Goal: Information Seeking & Learning: Learn about a topic

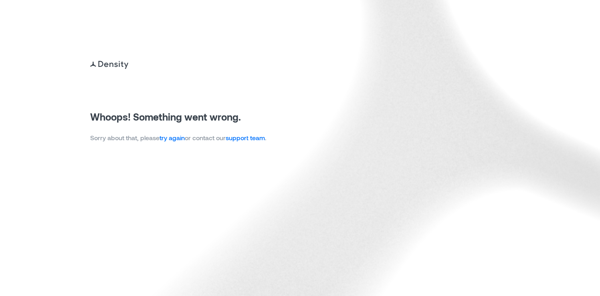
click at [166, 141] on link "try again" at bounding box center [172, 138] width 25 height 8
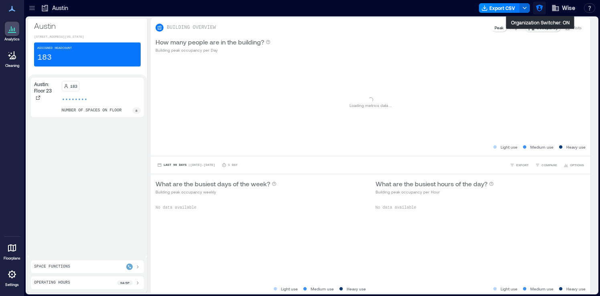
click at [538, 8] on icon "button" at bounding box center [539, 8] width 7 height 7
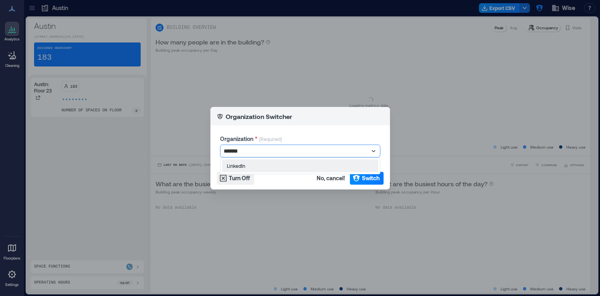
type input "********"
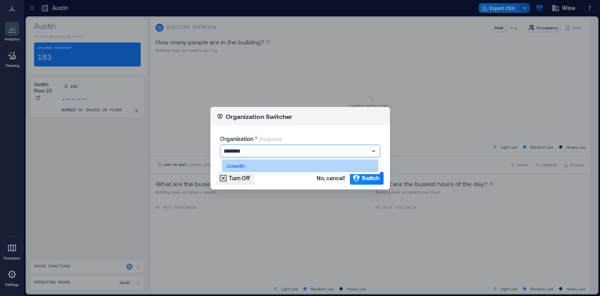
click at [283, 166] on div "LinkedIn" at bounding box center [300, 166] width 156 height 13
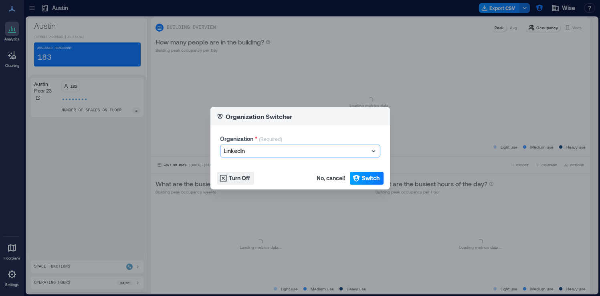
click at [362, 177] on span "Switch" at bounding box center [371, 178] width 18 height 8
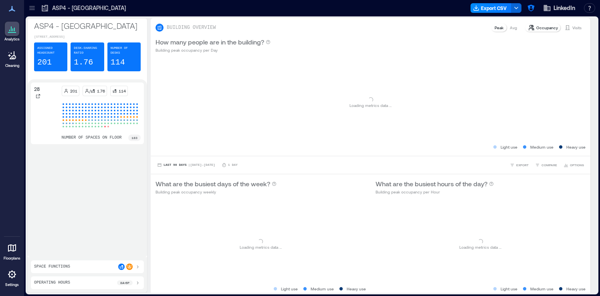
click at [35, 13] on div at bounding box center [32, 8] width 13 height 13
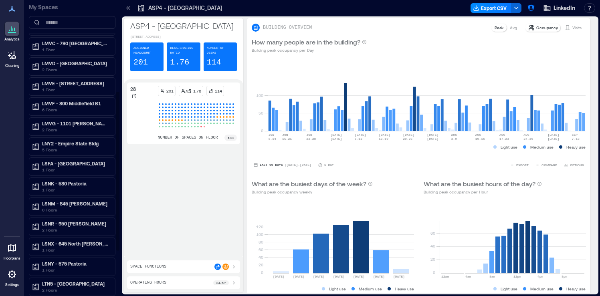
scroll to position [170, 0]
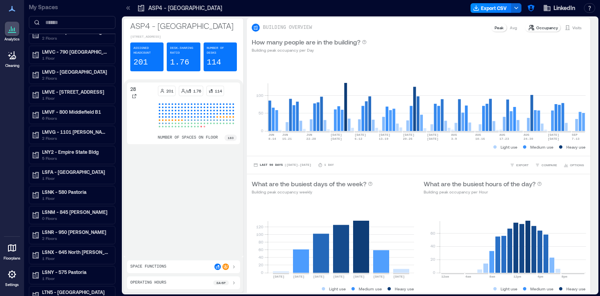
click at [18, 275] on div at bounding box center [12, 274] width 14 height 14
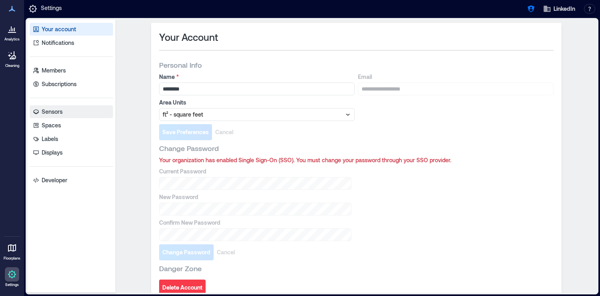
click at [73, 113] on link "Sensors" at bounding box center [71, 111] width 83 height 13
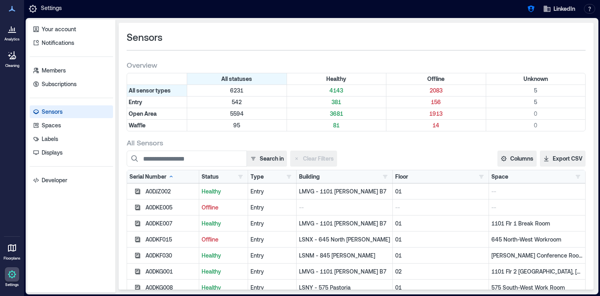
click at [294, 178] on div "Type Entry 542 Open Area 5594 Waffle 95" at bounding box center [272, 176] width 49 height 13
click at [289, 175] on button "button" at bounding box center [289, 177] width 10 height 8
click at [293, 220] on div "Waffle 95" at bounding box center [319, 220] width 61 height 8
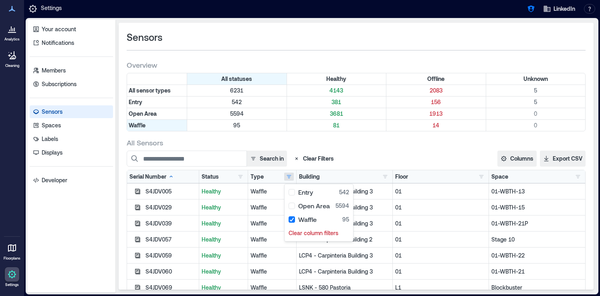
click at [391, 147] on div "All Sensors" at bounding box center [356, 143] width 459 height 10
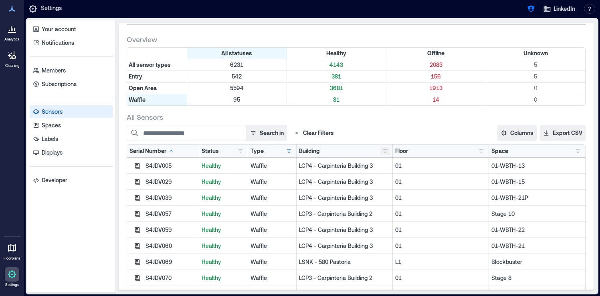
click at [384, 153] on button "button" at bounding box center [385, 151] width 10 height 8
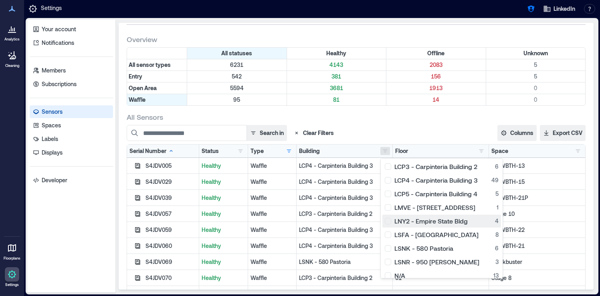
click at [384, 222] on button "LNY2 - Empire State Bldg 4" at bounding box center [441, 221] width 119 height 13
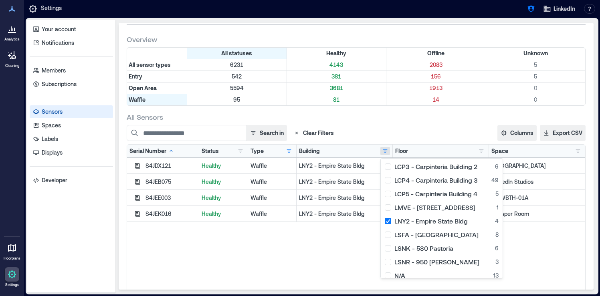
click at [413, 122] on div "All Sensors Search in Clear Filters Columns Serial Number Status Type Building …" at bounding box center [356, 235] width 459 height 247
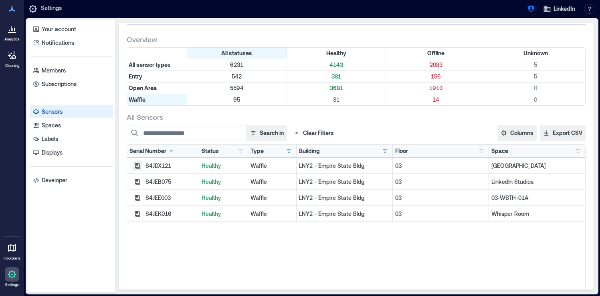
click at [137, 164] on icon "button" at bounding box center [137, 166] width 6 height 6
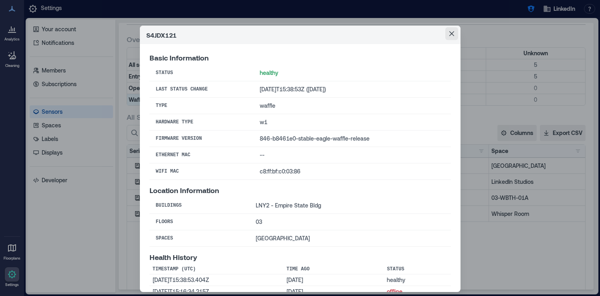
click at [453, 35] on icon "Close" at bounding box center [451, 33] width 5 height 5
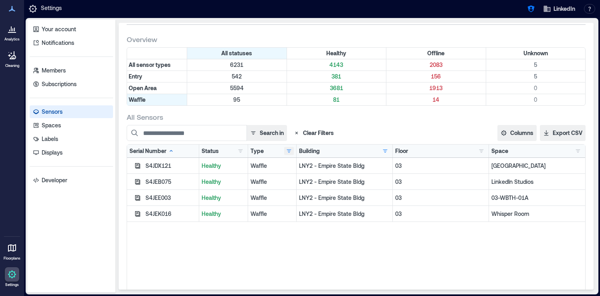
click at [288, 154] on button "button" at bounding box center [289, 151] width 10 height 8
click at [340, 261] on div "S4JDX121 Healthy Waffle LNY2 - [GEOGRAPHIC_DATA] S4JEB075 Healthy Waffle LNY2 -…" at bounding box center [356, 258] width 458 height 200
click at [389, 150] on button "button" at bounding box center [385, 151] width 10 height 8
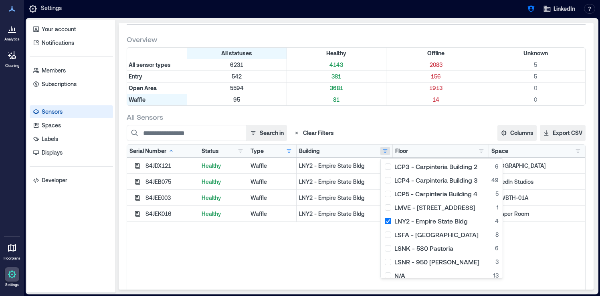
click at [417, 119] on div "All Sensors" at bounding box center [356, 117] width 459 height 10
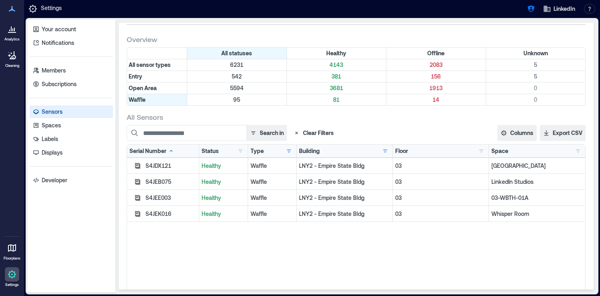
click at [12, 274] on icon at bounding box center [12, 275] width 2 height 2
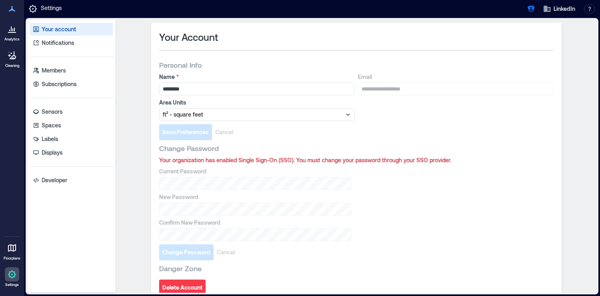
click at [14, 29] on icon at bounding box center [14, 30] width 1 height 4
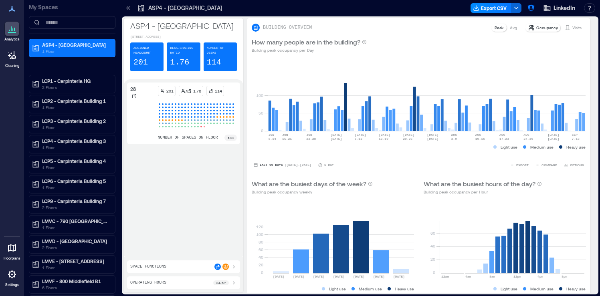
click at [14, 276] on icon at bounding box center [12, 275] width 8 height 8
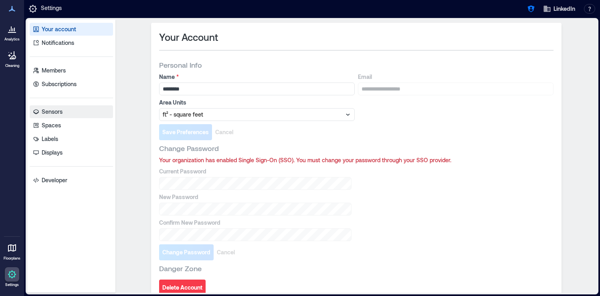
click at [73, 115] on link "Sensors" at bounding box center [71, 111] width 83 height 13
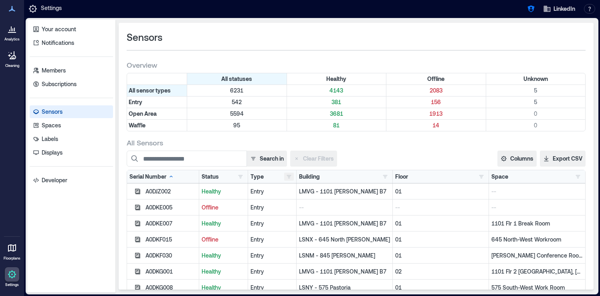
click at [289, 177] on button "button" at bounding box center [289, 177] width 10 height 8
click at [291, 220] on div "Waffle 95" at bounding box center [319, 220] width 61 height 8
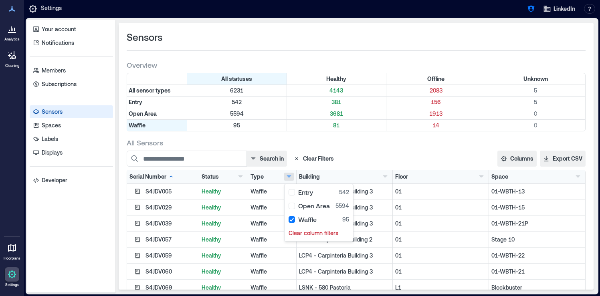
click at [378, 143] on div "All Sensors" at bounding box center [356, 143] width 459 height 10
click at [385, 177] on button "button" at bounding box center [385, 177] width 10 height 8
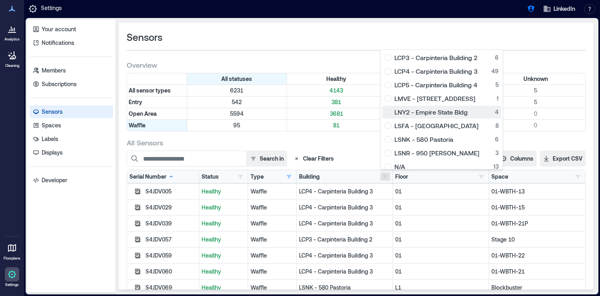
click at [388, 113] on div "LNY2 - Empire State Bldg 4" at bounding box center [442, 112] width 114 height 8
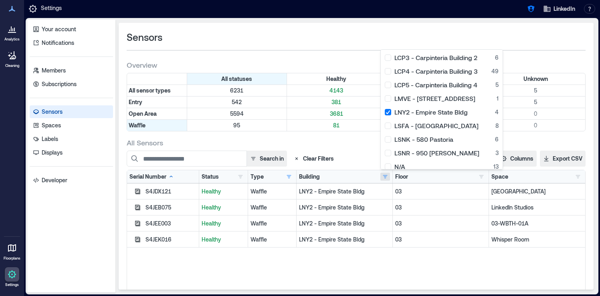
click at [349, 144] on div "All Sensors" at bounding box center [356, 143] width 459 height 10
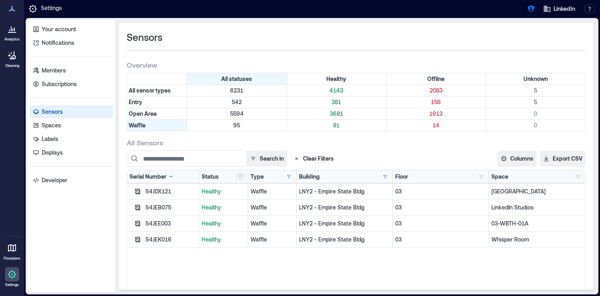
click at [243, 176] on button "button" at bounding box center [241, 177] width 10 height 8
click at [251, 267] on div "S4JDX121 Healthy Waffle LNY2 - [GEOGRAPHIC_DATA] S4JEB075 Healthy Waffle LNY2 -…" at bounding box center [356, 284] width 458 height 200
click at [138, 191] on icon "button" at bounding box center [137, 191] width 6 height 6
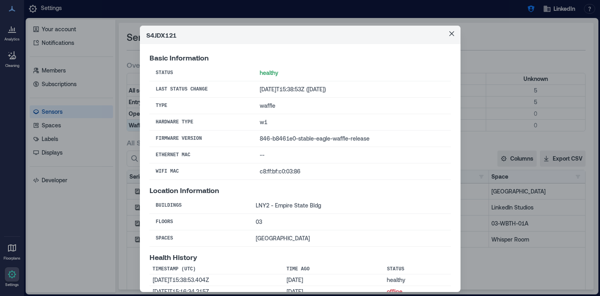
drag, startPoint x: 352, startPoint y: 89, endPoint x: 324, endPoint y: 88, distance: 28.5
click at [324, 88] on td "[DATE]T15:38:53Z ([DATE])" at bounding box center [351, 89] width 197 height 16
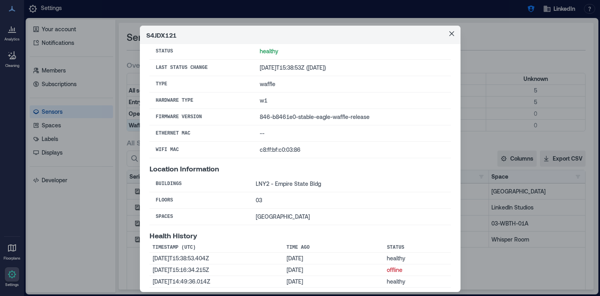
scroll to position [27, 0]
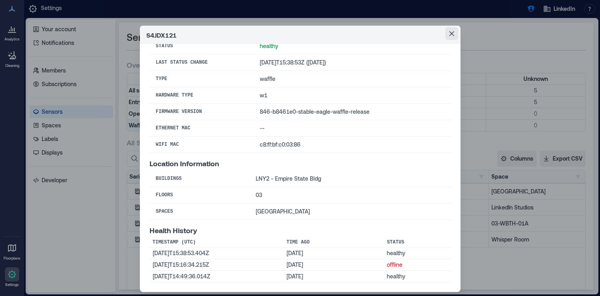
click at [453, 34] on icon "Close" at bounding box center [451, 33] width 5 height 5
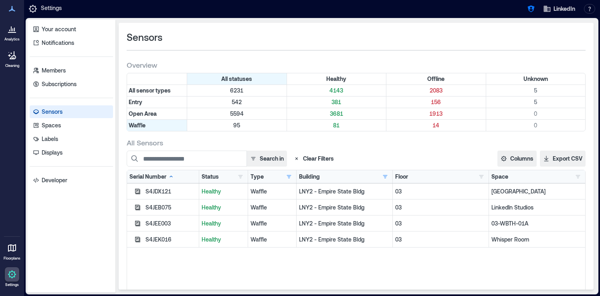
click at [509, 207] on p "LinkedIn Studios" at bounding box center [537, 208] width 91 height 8
click at [506, 226] on p "03-WBTH-01A" at bounding box center [537, 224] width 91 height 8
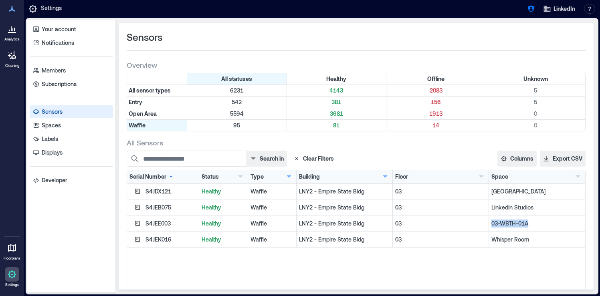
click at [506, 226] on p "03-WBTH-01A" at bounding box center [537, 224] width 91 height 8
click at [504, 244] on div "Whisper Room" at bounding box center [537, 240] width 96 height 16
click at [504, 241] on p "Whisper Room" at bounding box center [537, 240] width 91 height 8
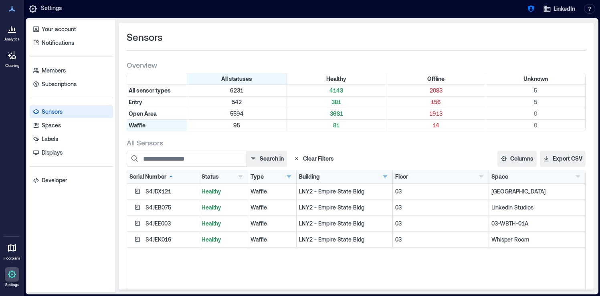
click at [491, 264] on div "S4JDX121 Healthy Waffle LNY2 - [GEOGRAPHIC_DATA] S4JEB075 Healthy Waffle LNY2 -…" at bounding box center [356, 284] width 458 height 200
click at [293, 176] on button "button" at bounding box center [289, 177] width 10 height 8
click at [291, 208] on div "Open Area 522" at bounding box center [319, 206] width 61 height 8
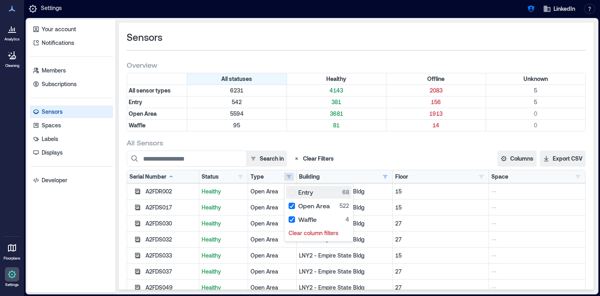
click at [292, 195] on div "Entry 68" at bounding box center [319, 192] width 61 height 8
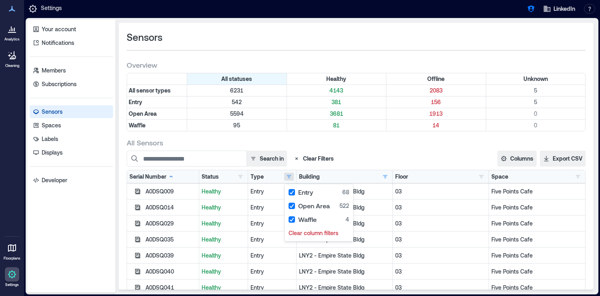
click at [412, 157] on div "Search in Clear Filters" at bounding box center [287, 159] width 321 height 16
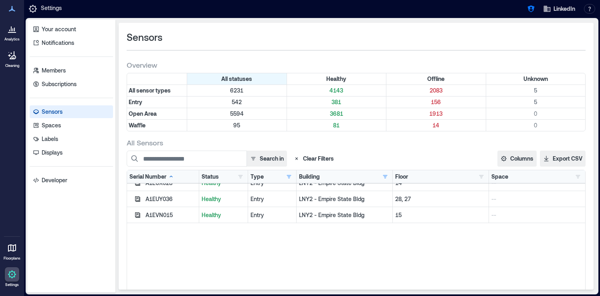
scroll to position [0, 0]
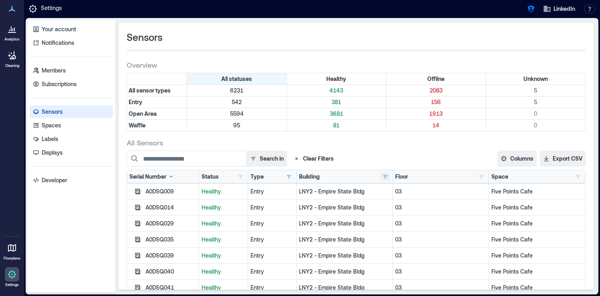
click at [384, 178] on button "button" at bounding box center [385, 177] width 10 height 8
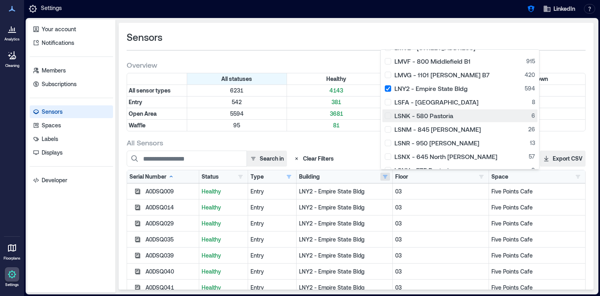
scroll to position [188, 0]
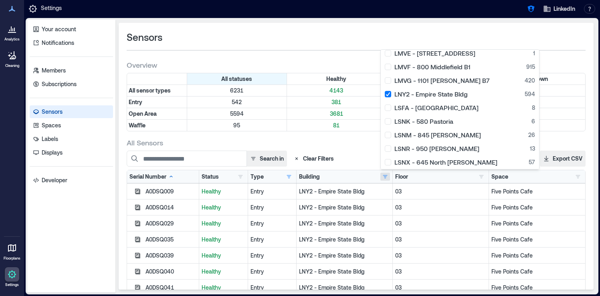
click at [359, 144] on div "All Sensors" at bounding box center [356, 143] width 459 height 10
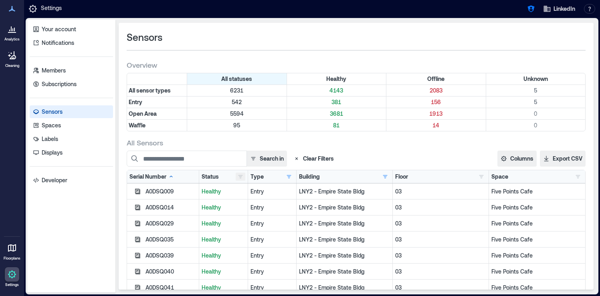
click at [242, 176] on button "button" at bounding box center [241, 177] width 10 height 8
click at [239, 207] on button "Offline 2" at bounding box center [265, 206] width 55 height 13
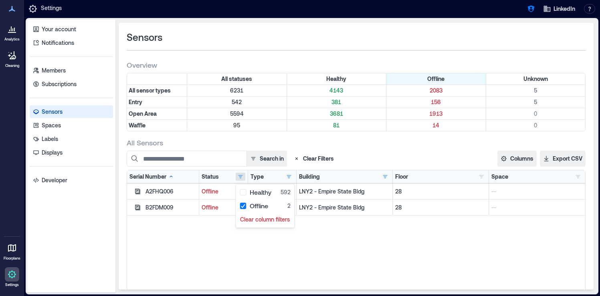
click at [373, 147] on div "All Sensors" at bounding box center [356, 143] width 459 height 10
click at [153, 193] on div "A2FHQ006" at bounding box center [171, 192] width 51 height 8
click at [169, 228] on div "A2FHQ006 Offline Open Area LNY2 - [GEOGRAPHIC_DATA] 28 -- B2FDM009 Offline Open…" at bounding box center [356, 284] width 458 height 200
click at [160, 193] on div "A2FHQ006" at bounding box center [171, 192] width 51 height 8
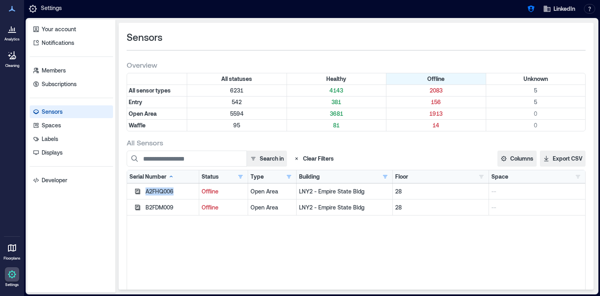
click at [160, 193] on div "A2FHQ006" at bounding box center [171, 192] width 51 height 8
click at [136, 190] on icon "button" at bounding box center [137, 191] width 5 height 5
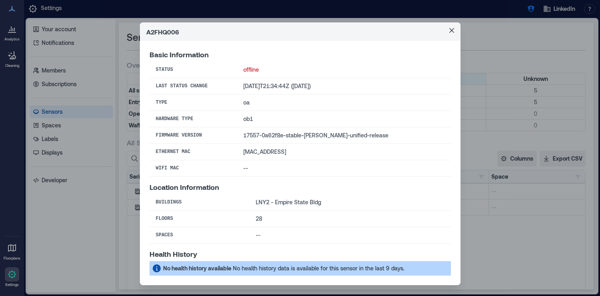
scroll to position [0, 0]
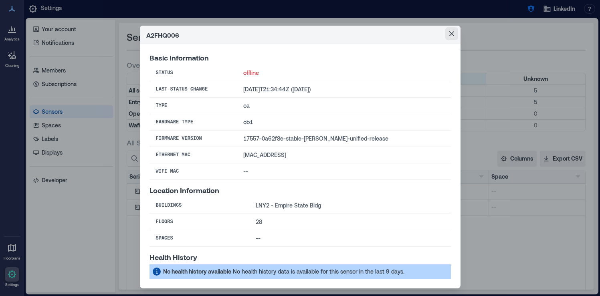
click at [449, 35] on icon "Close" at bounding box center [451, 33] width 5 height 5
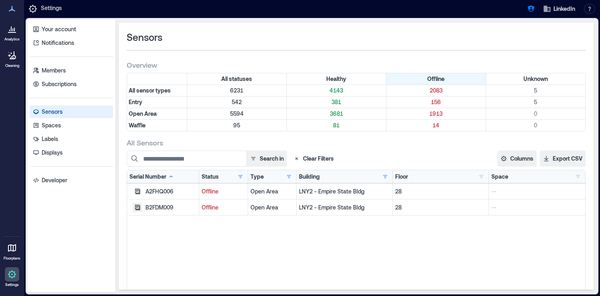
click at [140, 207] on icon "button" at bounding box center [137, 207] width 6 height 6
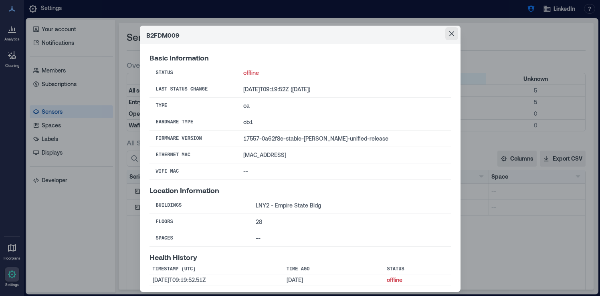
click at [450, 32] on icon "Close" at bounding box center [451, 33] width 5 height 5
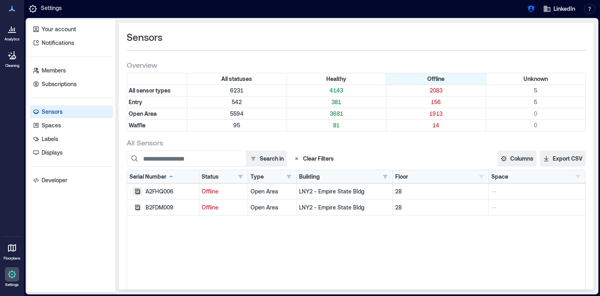
click at [138, 191] on icon "button" at bounding box center [137, 191] width 6 height 6
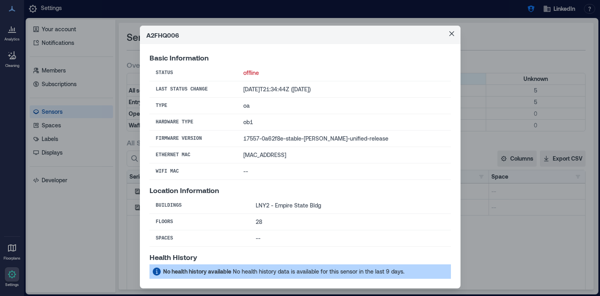
drag, startPoint x: 356, startPoint y: 91, endPoint x: 318, endPoint y: 88, distance: 37.4
click at [318, 88] on td "[DATE]T21:34:44Z ([DATE])" at bounding box center [344, 89] width 214 height 16
click at [380, 90] on td "[DATE]T21:34:44Z ([DATE])" at bounding box center [344, 89] width 214 height 16
click at [452, 34] on icon "Close" at bounding box center [451, 33] width 5 height 5
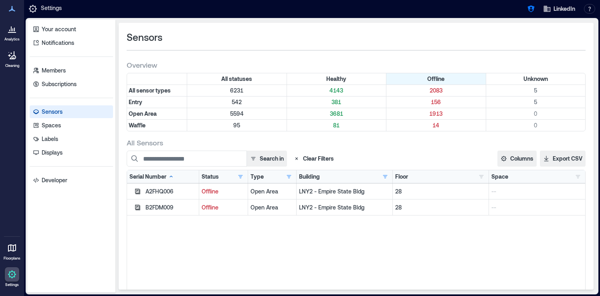
click at [9, 30] on icon at bounding box center [12, 29] width 10 height 10
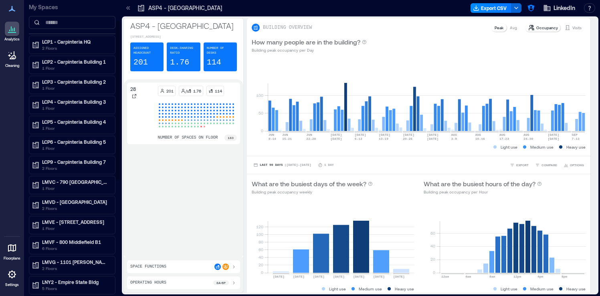
scroll to position [37, 0]
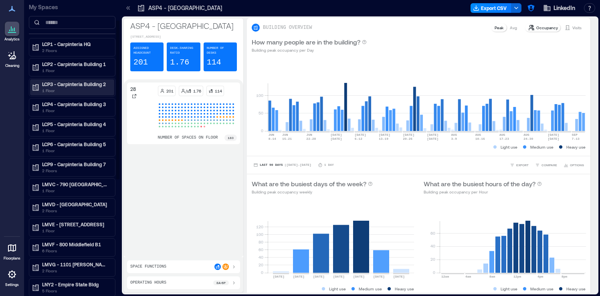
click at [75, 89] on p "1 Floor" at bounding box center [75, 90] width 67 height 6
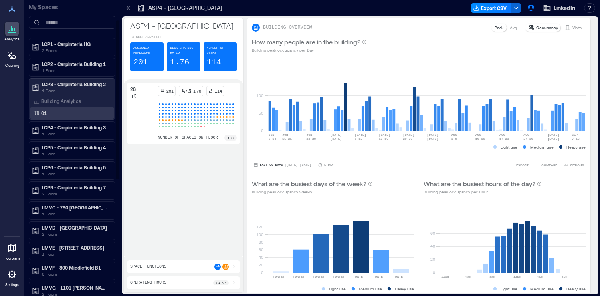
click at [62, 109] on div "01" at bounding box center [71, 113] width 78 height 8
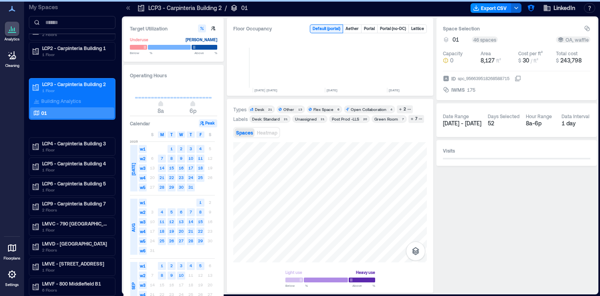
scroll to position [0, 1934]
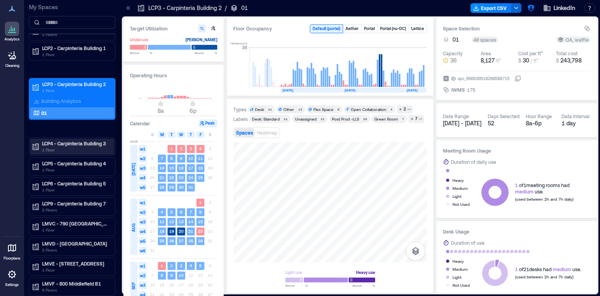
click at [86, 150] on p "1 Floor" at bounding box center [75, 150] width 67 height 6
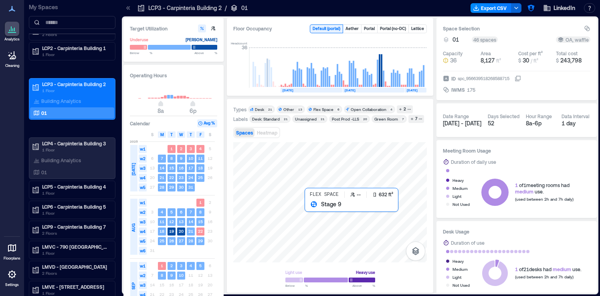
click at [314, 208] on div at bounding box center [330, 202] width 194 height 120
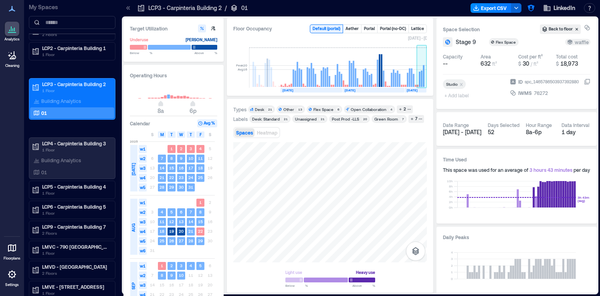
click at [424, 83] on rect at bounding box center [424, 76] width 2 height 22
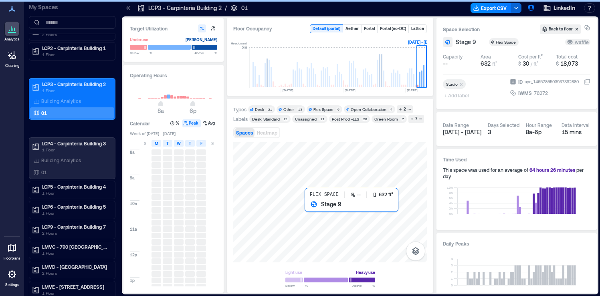
click at [315, 217] on div at bounding box center [330, 202] width 194 height 120
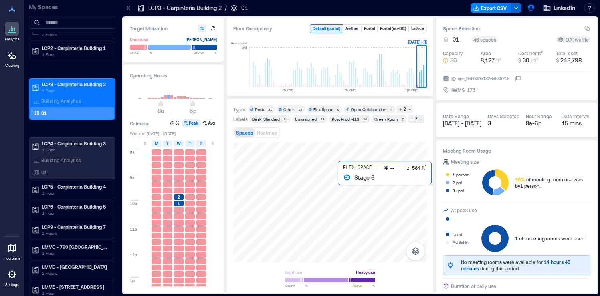
click at [351, 192] on div at bounding box center [330, 202] width 194 height 120
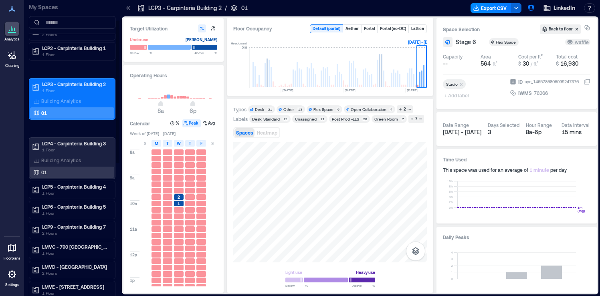
click at [63, 170] on div "01" at bounding box center [71, 172] width 78 height 8
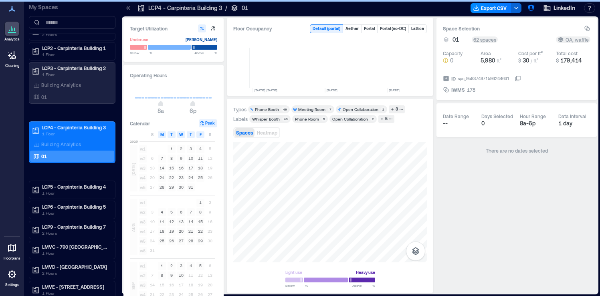
scroll to position [0, 1934]
click at [79, 186] on p "LCP5 - Carpinteria Building 4" at bounding box center [75, 187] width 67 height 6
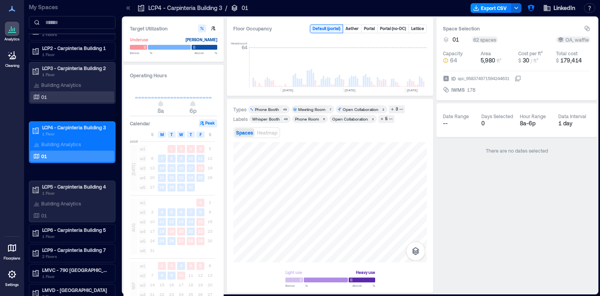
click at [82, 97] on div "01" at bounding box center [71, 97] width 78 height 8
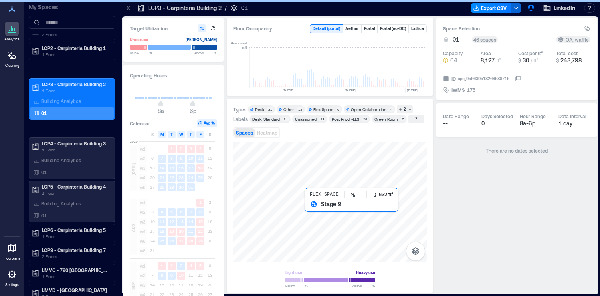
click at [310, 213] on div at bounding box center [330, 202] width 194 height 120
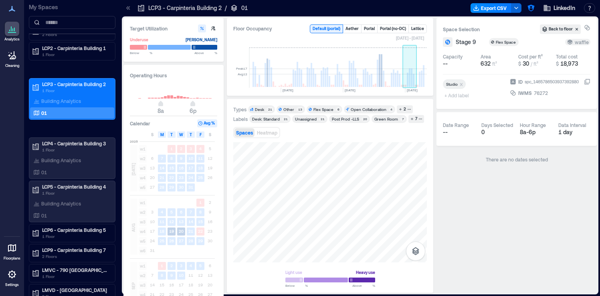
click at [412, 83] on rect at bounding box center [412, 78] width 2 height 18
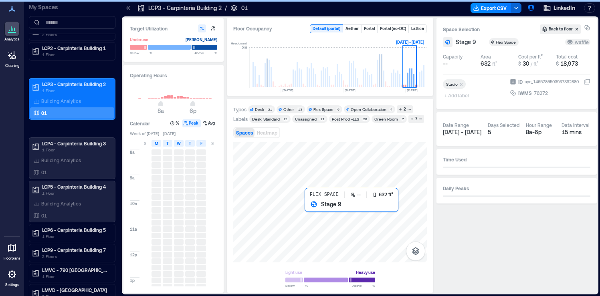
click at [312, 216] on div at bounding box center [330, 202] width 194 height 120
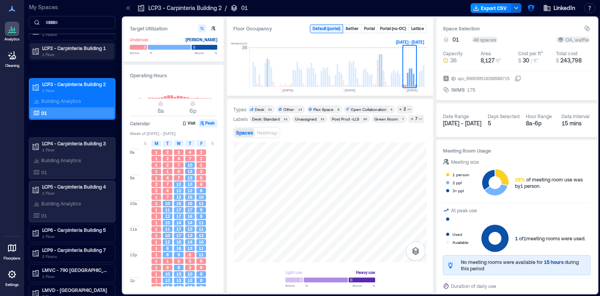
click at [66, 56] on p "1 Floor" at bounding box center [75, 54] width 67 height 6
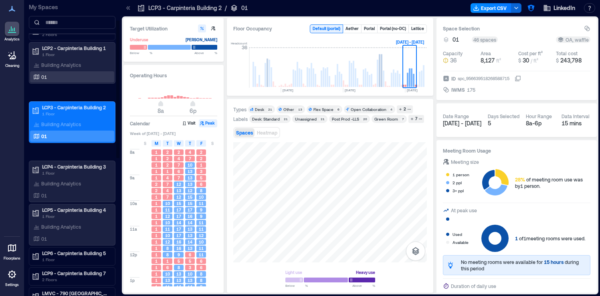
click at [61, 73] on div "01" at bounding box center [72, 76] width 84 height 11
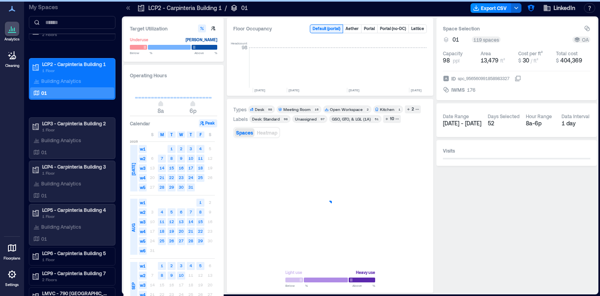
scroll to position [0, 1956]
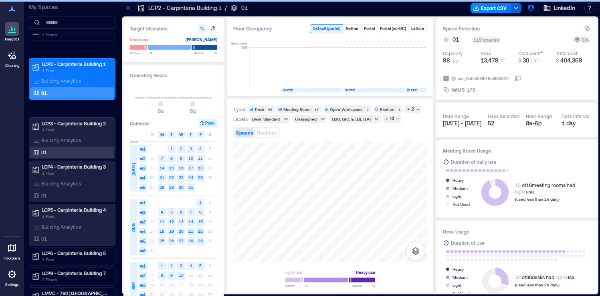
click at [57, 147] on div "01" at bounding box center [72, 152] width 84 height 11
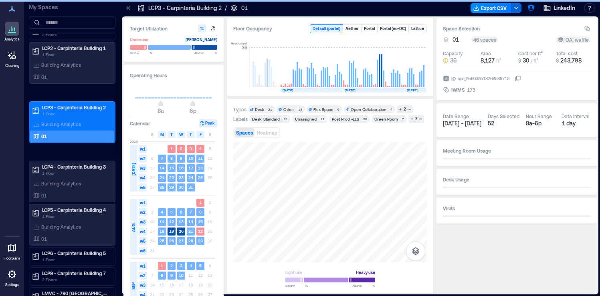
scroll to position [0, 1934]
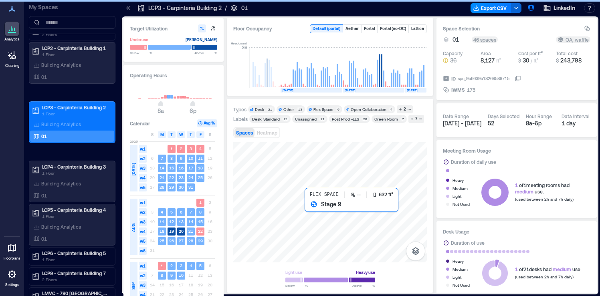
click at [412, 76] on rect at bounding box center [412, 78] width 2 height 18
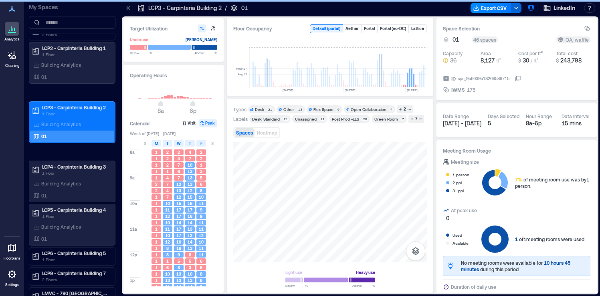
click at [410, 81] on rect at bounding box center [410, 78] width 2 height 18
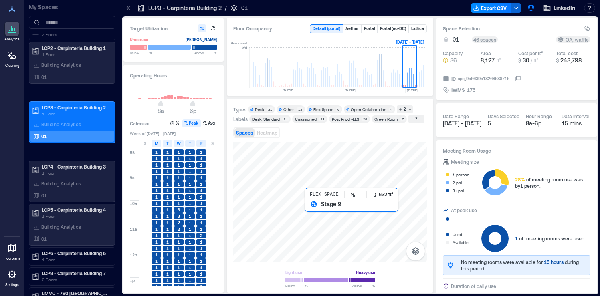
click at [310, 212] on div at bounding box center [330, 202] width 194 height 120
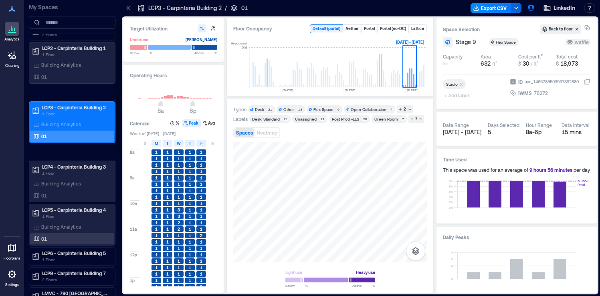
click at [94, 239] on div "01" at bounding box center [71, 239] width 78 height 8
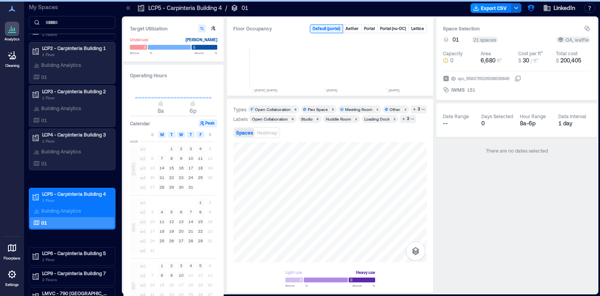
scroll to position [0, 1934]
click at [260, 194] on div at bounding box center [330, 202] width 194 height 120
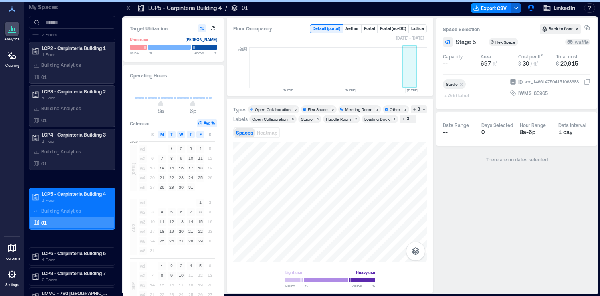
click at [413, 77] on rect at bounding box center [410, 68] width 14 height 40
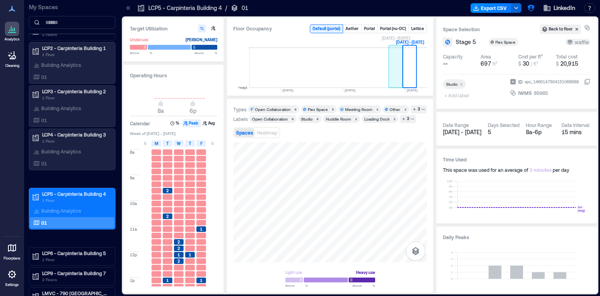
click at [392, 74] on rect at bounding box center [396, 68] width 14 height 40
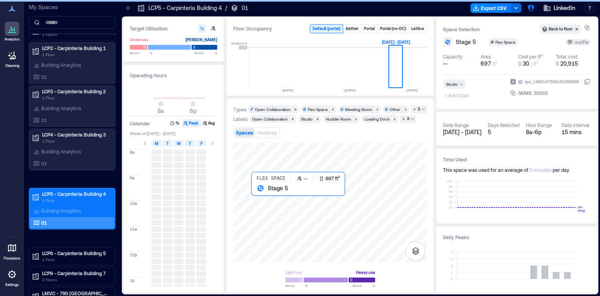
click at [258, 200] on div at bounding box center [330, 202] width 194 height 120
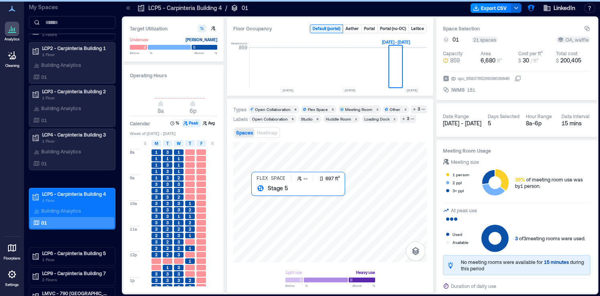
click at [258, 198] on div at bounding box center [330, 202] width 194 height 120
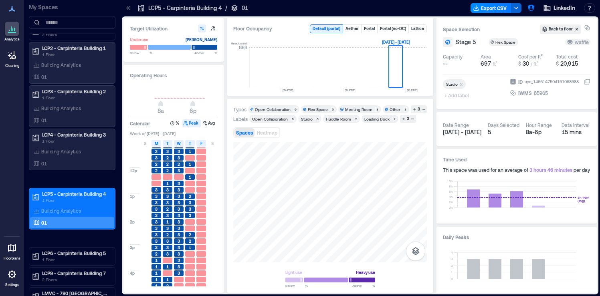
scroll to position [119, 0]
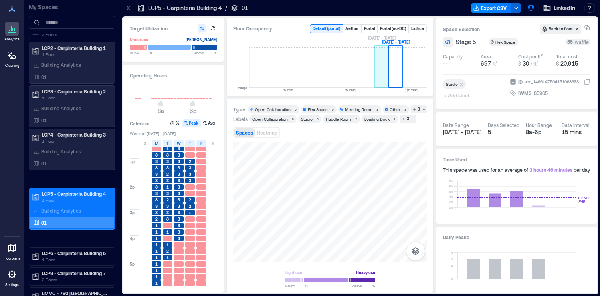
click at [381, 68] on rect at bounding box center [382, 68] width 14 height 40
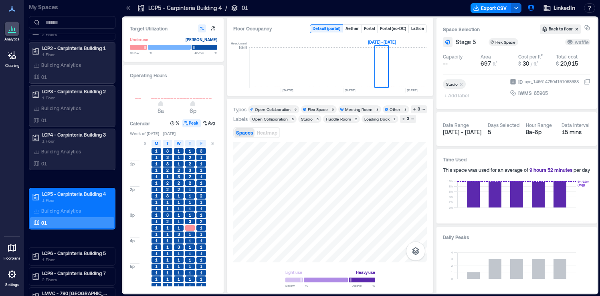
scroll to position [119, 0]
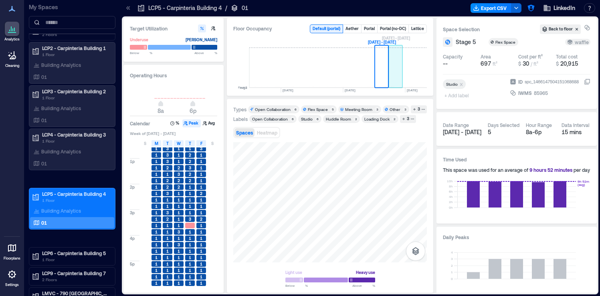
click at [401, 73] on rect at bounding box center [396, 68] width 14 height 40
